Goal: Task Accomplishment & Management: Use online tool/utility

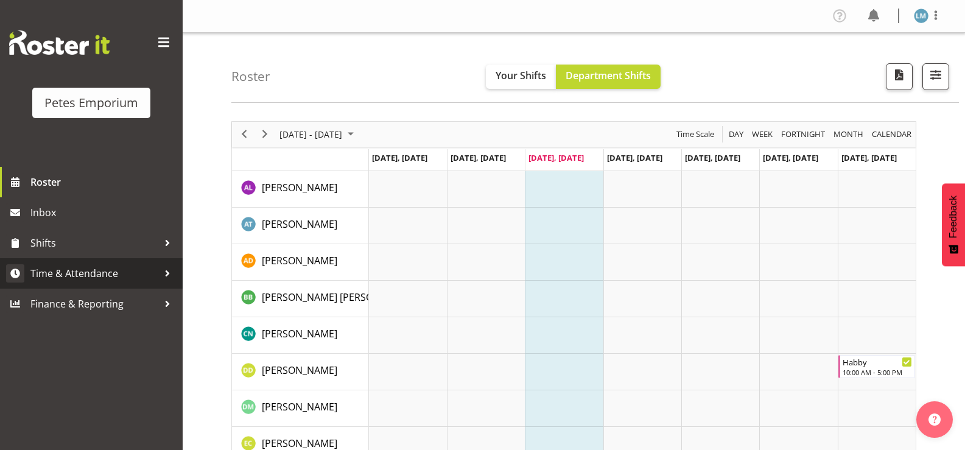
click at [121, 276] on span "Time & Attendance" at bounding box center [94, 273] width 128 height 18
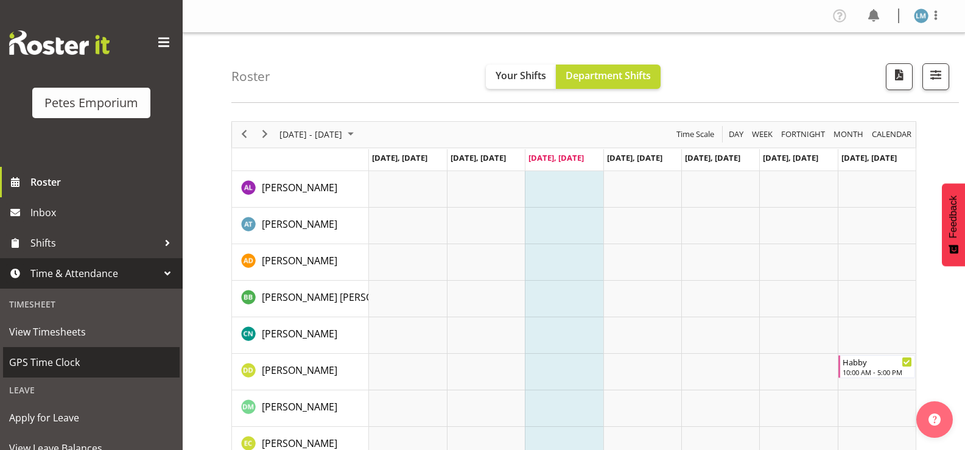
click at [93, 360] on span "GPS Time Clock" at bounding box center [91, 362] width 164 height 18
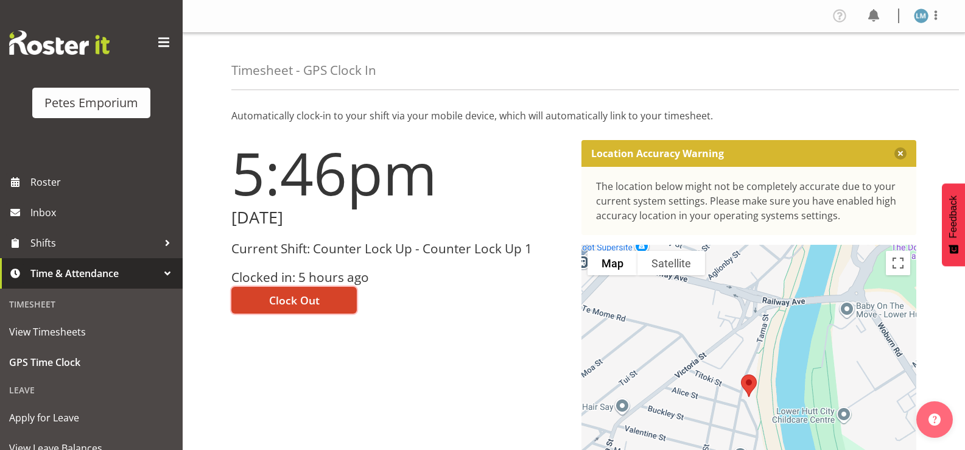
click at [307, 301] on span "Clock Out" at bounding box center [294, 300] width 51 height 16
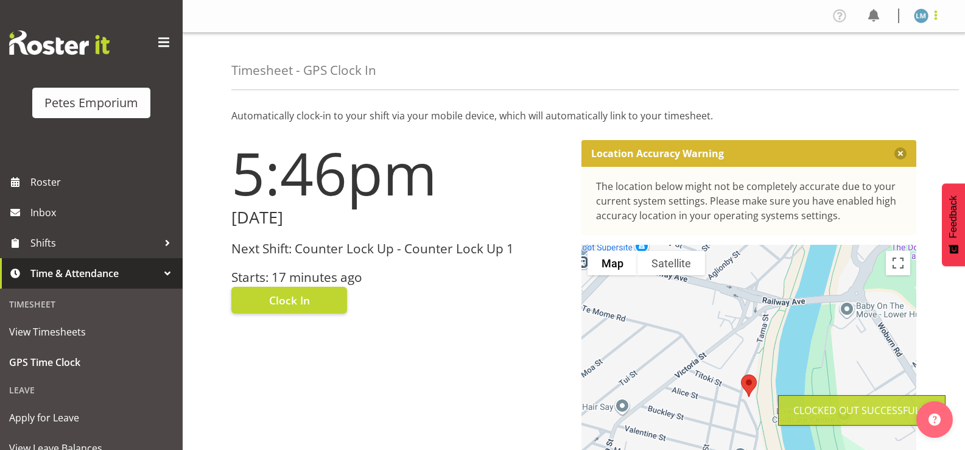
click at [936, 8] on span at bounding box center [935, 15] width 15 height 15
click at [868, 61] on link "Log Out" at bounding box center [884, 64] width 117 height 22
